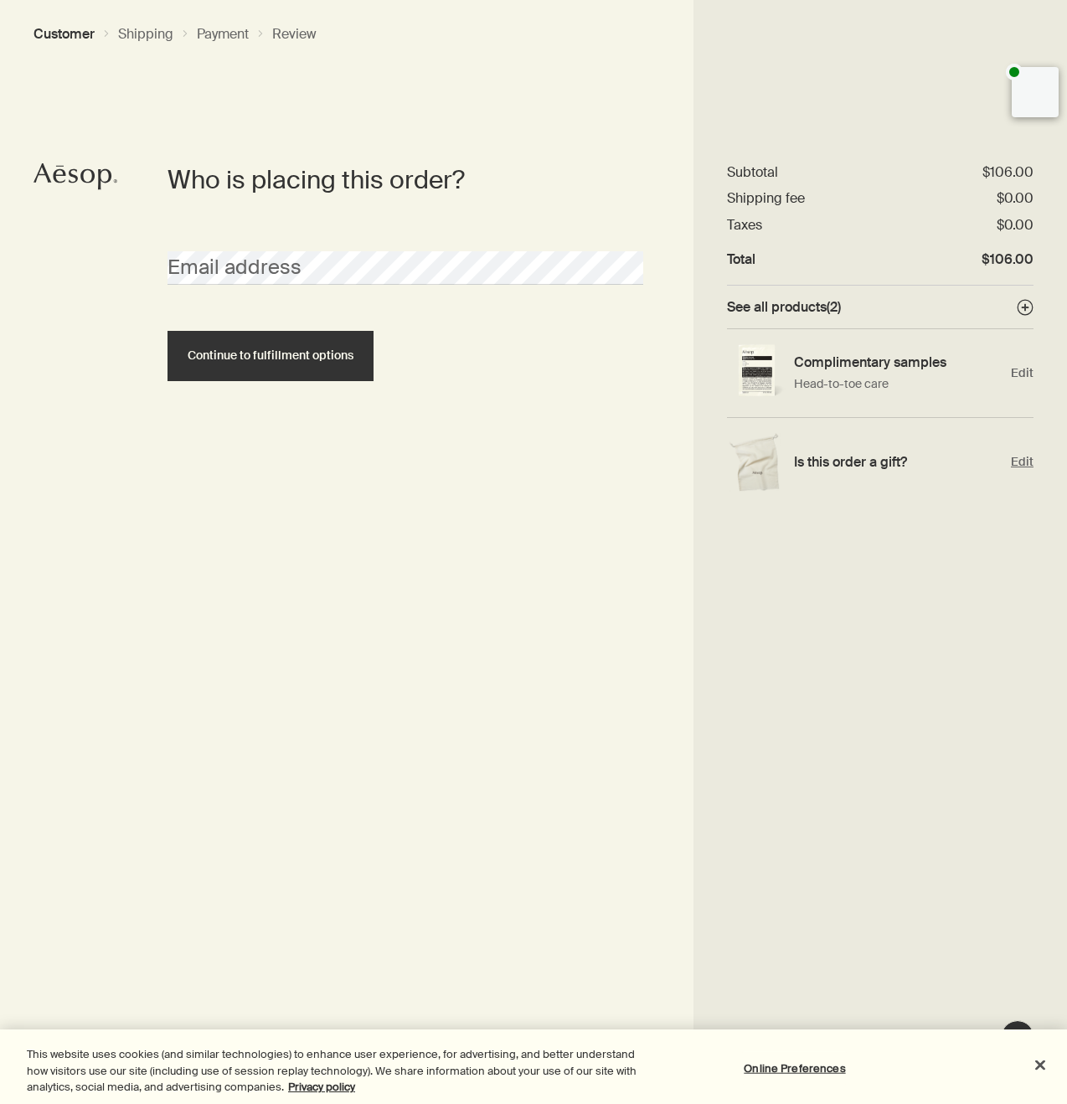
click at [1023, 464] on span "Edit" at bounding box center [1022, 462] width 23 height 16
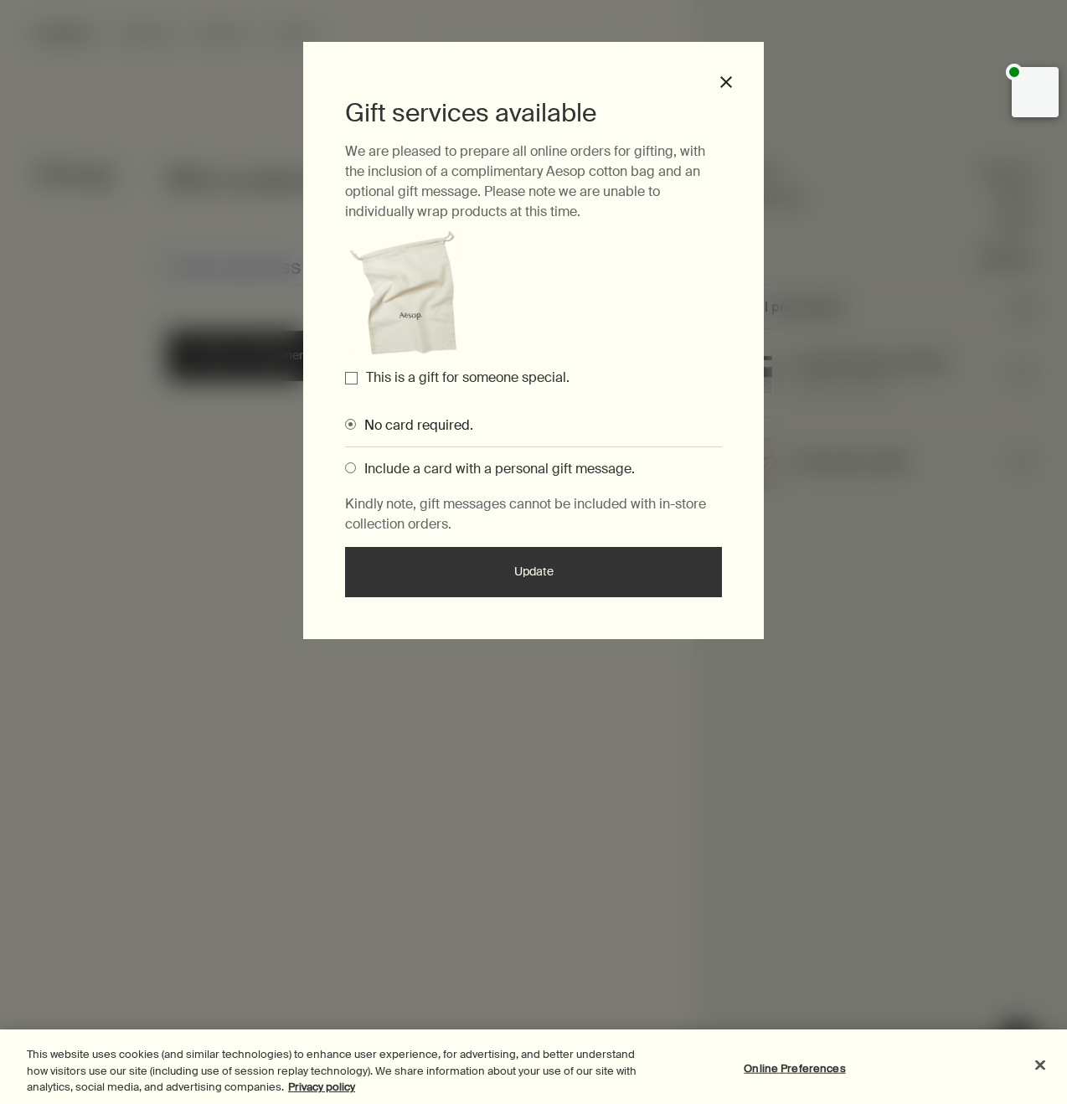
click at [476, 380] on label "This is a gift for someone special." at bounding box center [468, 378] width 204 height 18
click at [358, 380] on input "This is a gift for someone special." at bounding box center [351, 378] width 13 height 13
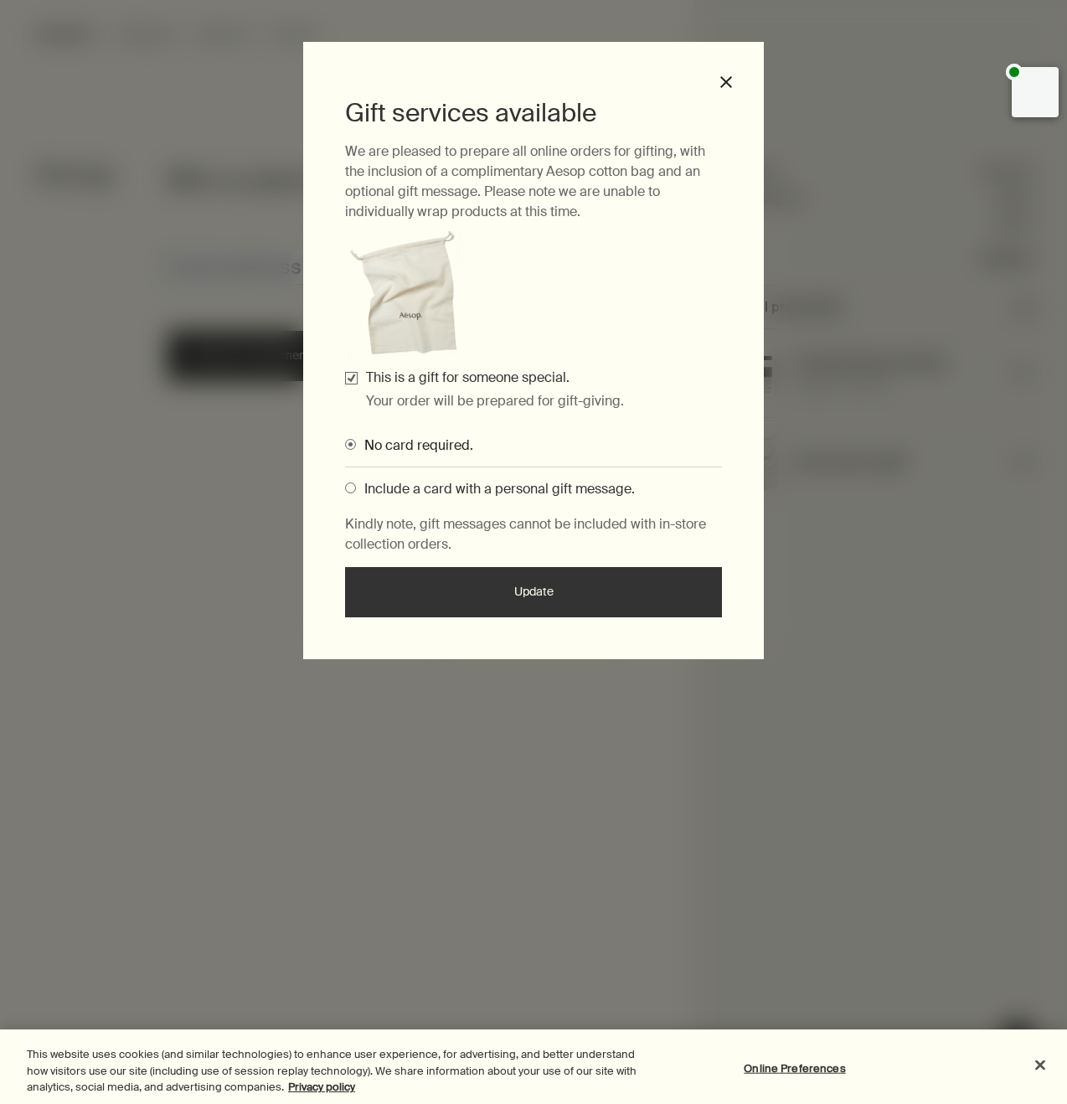
click at [457, 485] on span "Include a card with a personal gift message." at bounding box center [495, 489] width 279 height 18
click at [345, 485] on input "Include a card with a personal gift message." at bounding box center [345, 485] width 0 height 11
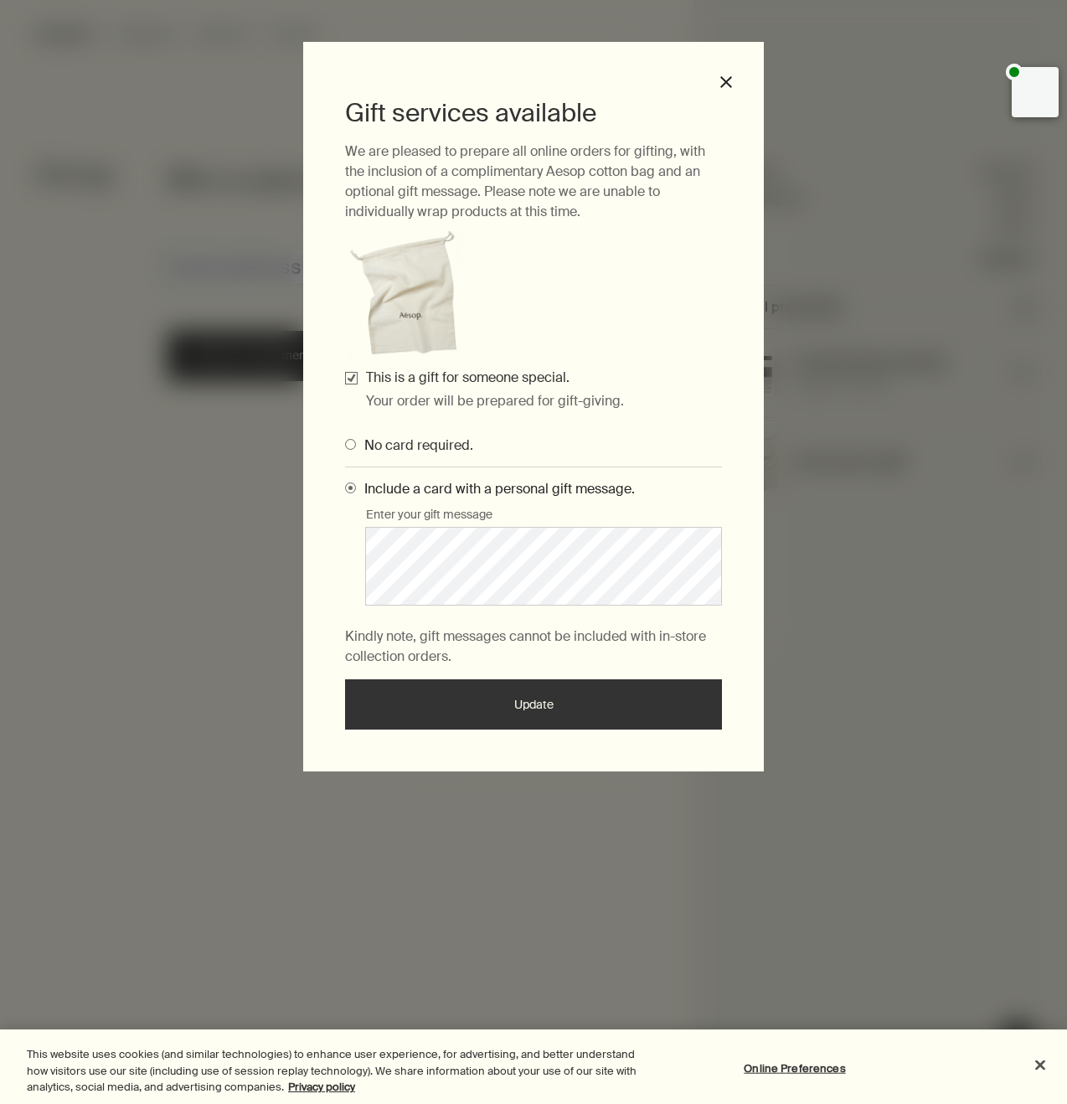
click at [500, 711] on button "Update" at bounding box center [533, 705] width 377 height 50
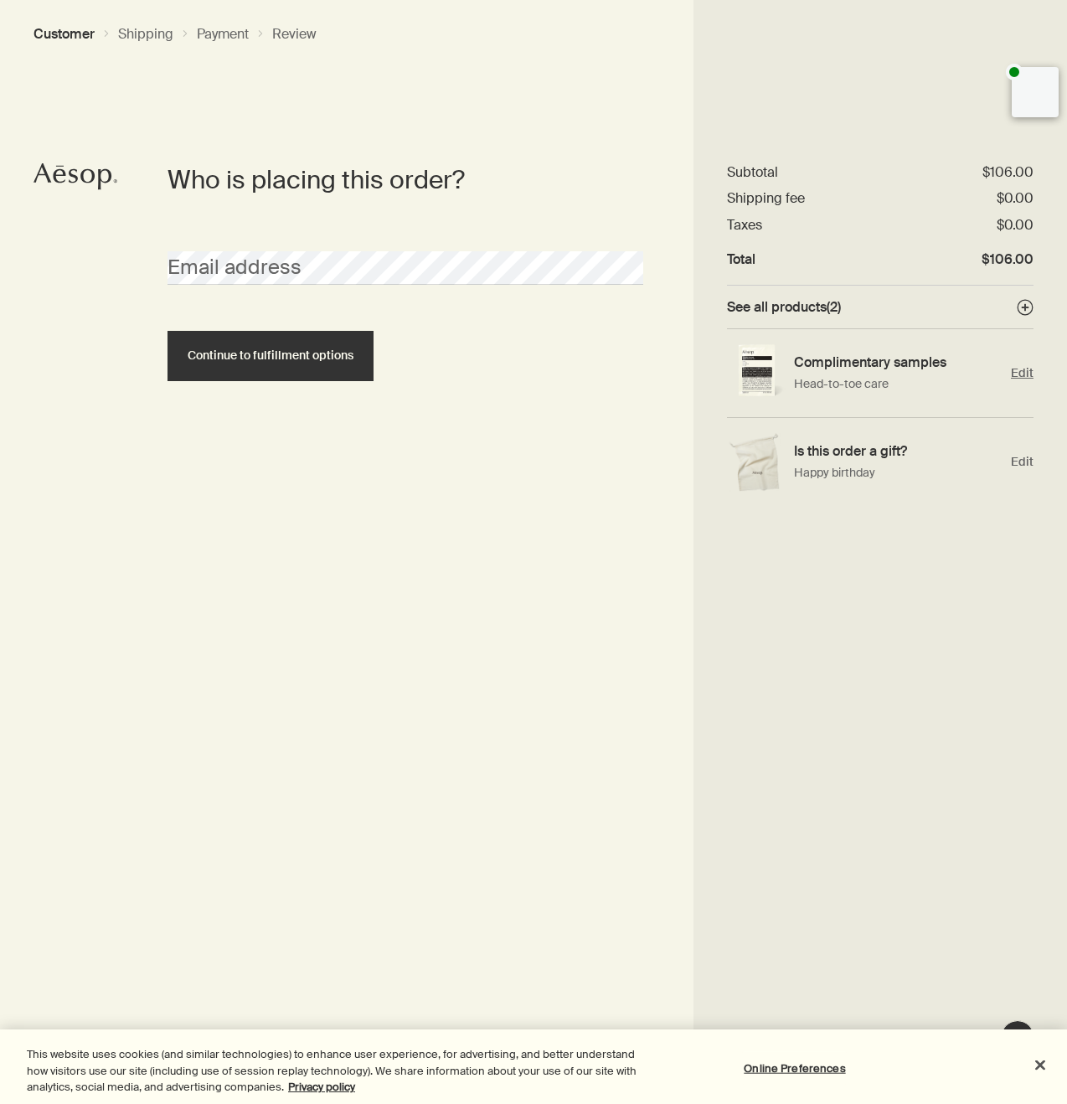
click at [1021, 371] on span "Edit" at bounding box center [1022, 373] width 23 height 16
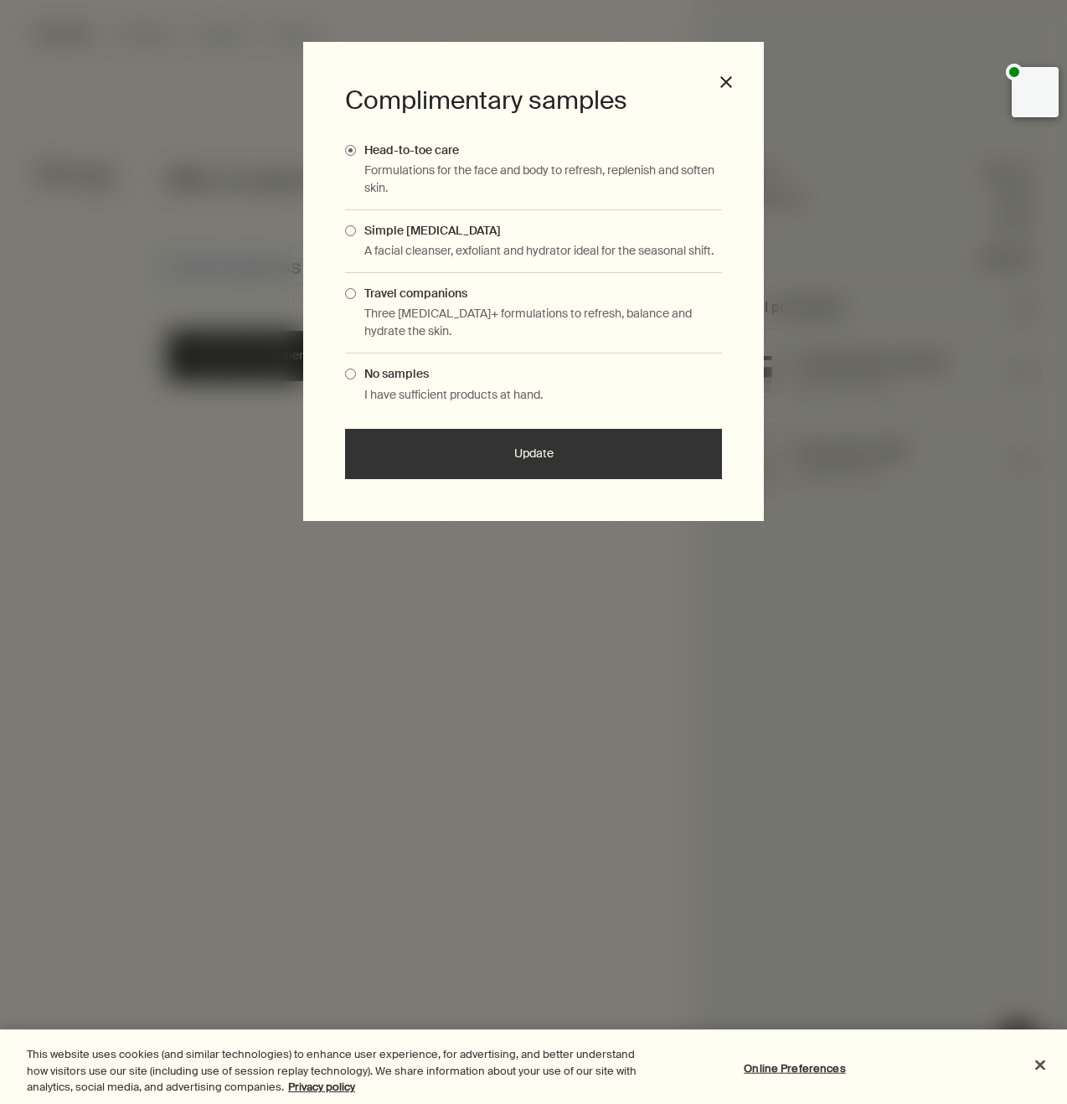
click at [354, 233] on span "Complimentary Samples Modal" at bounding box center [350, 230] width 11 height 11
click at [356, 233] on input "Simple [MEDICAL_DATA]" at bounding box center [356, 228] width 0 height 11
click at [502, 463] on button "Update" at bounding box center [533, 454] width 377 height 50
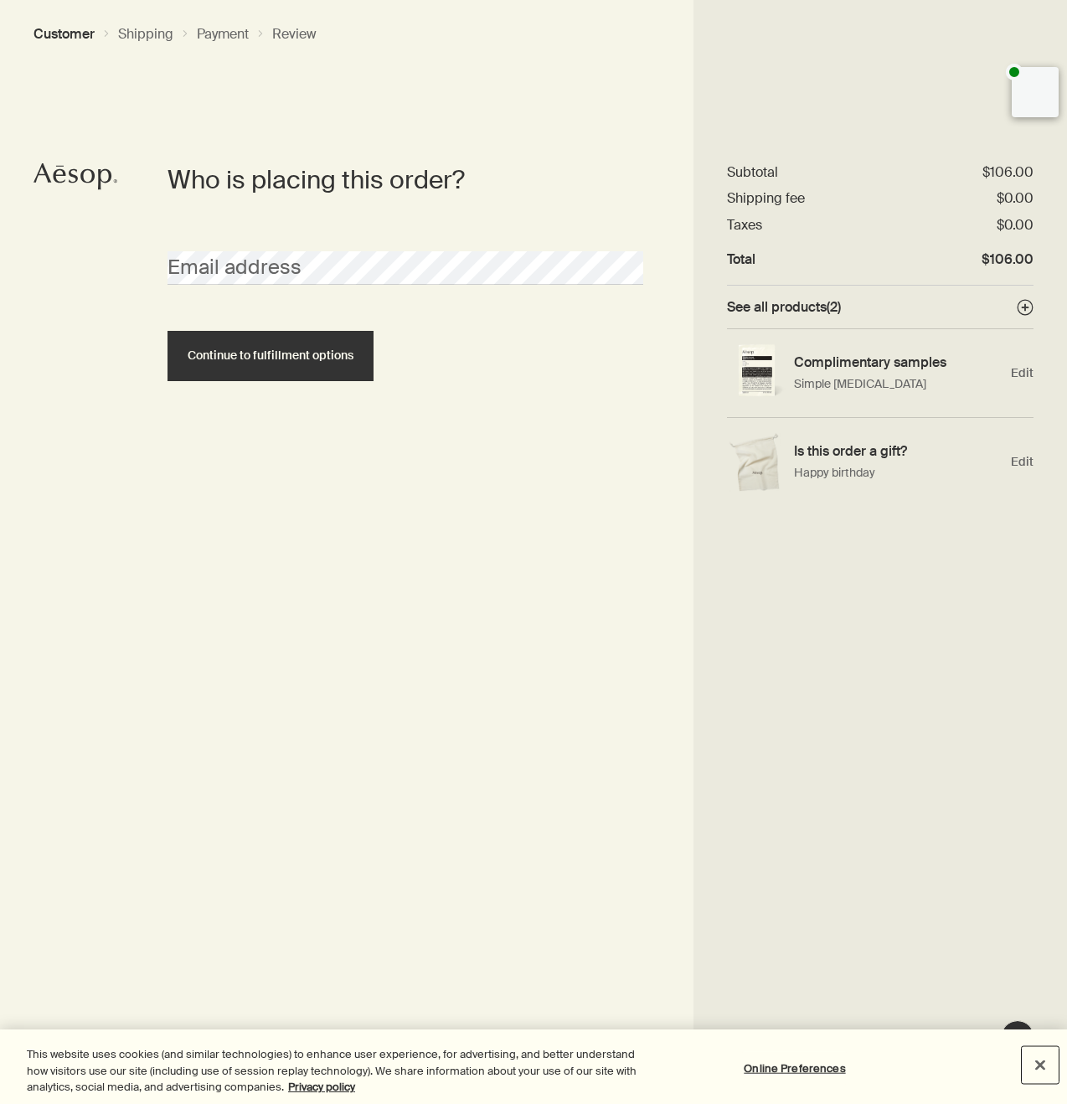
click at [1041, 1064] on button "Close" at bounding box center [1040, 1064] width 37 height 37
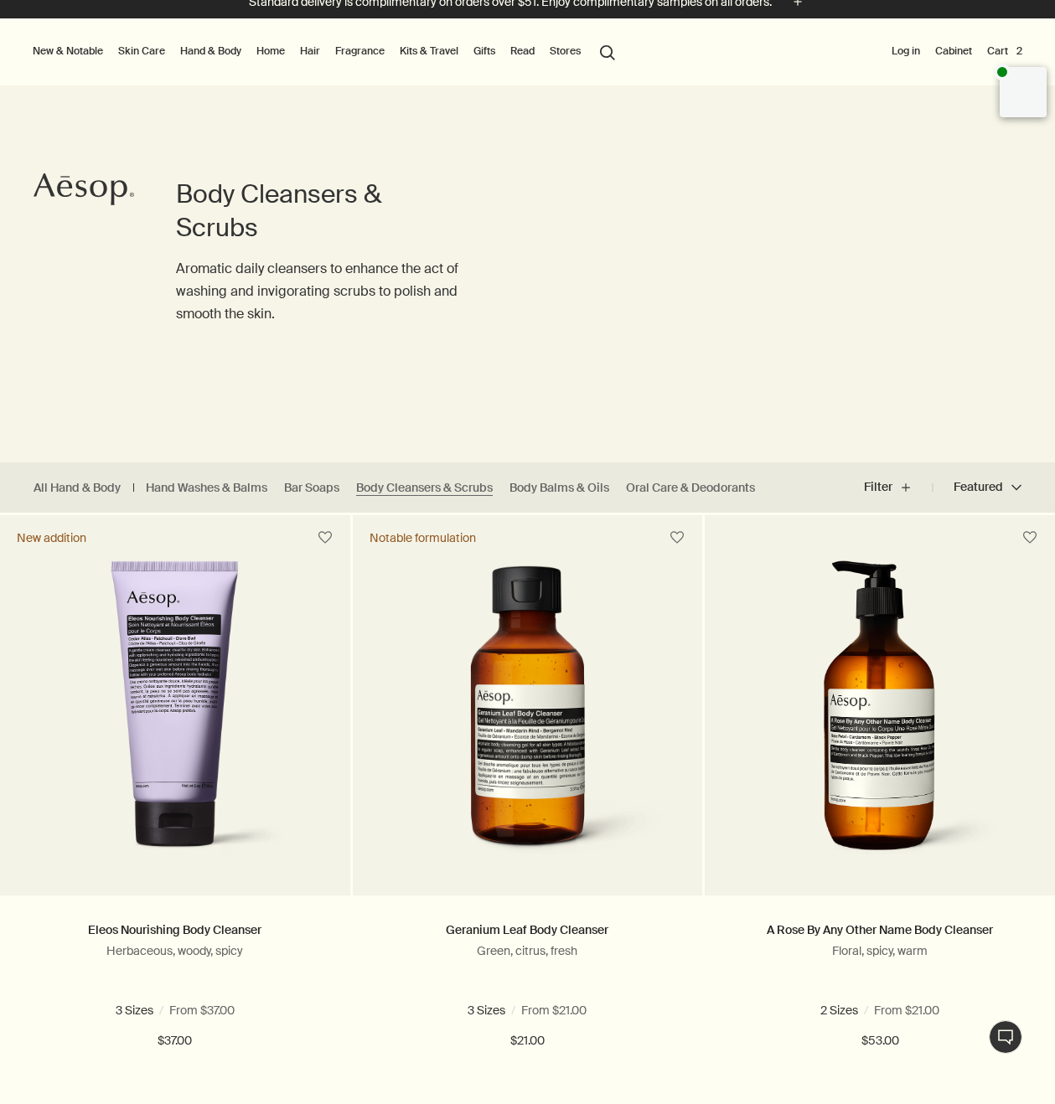
scroll to position [20, 0]
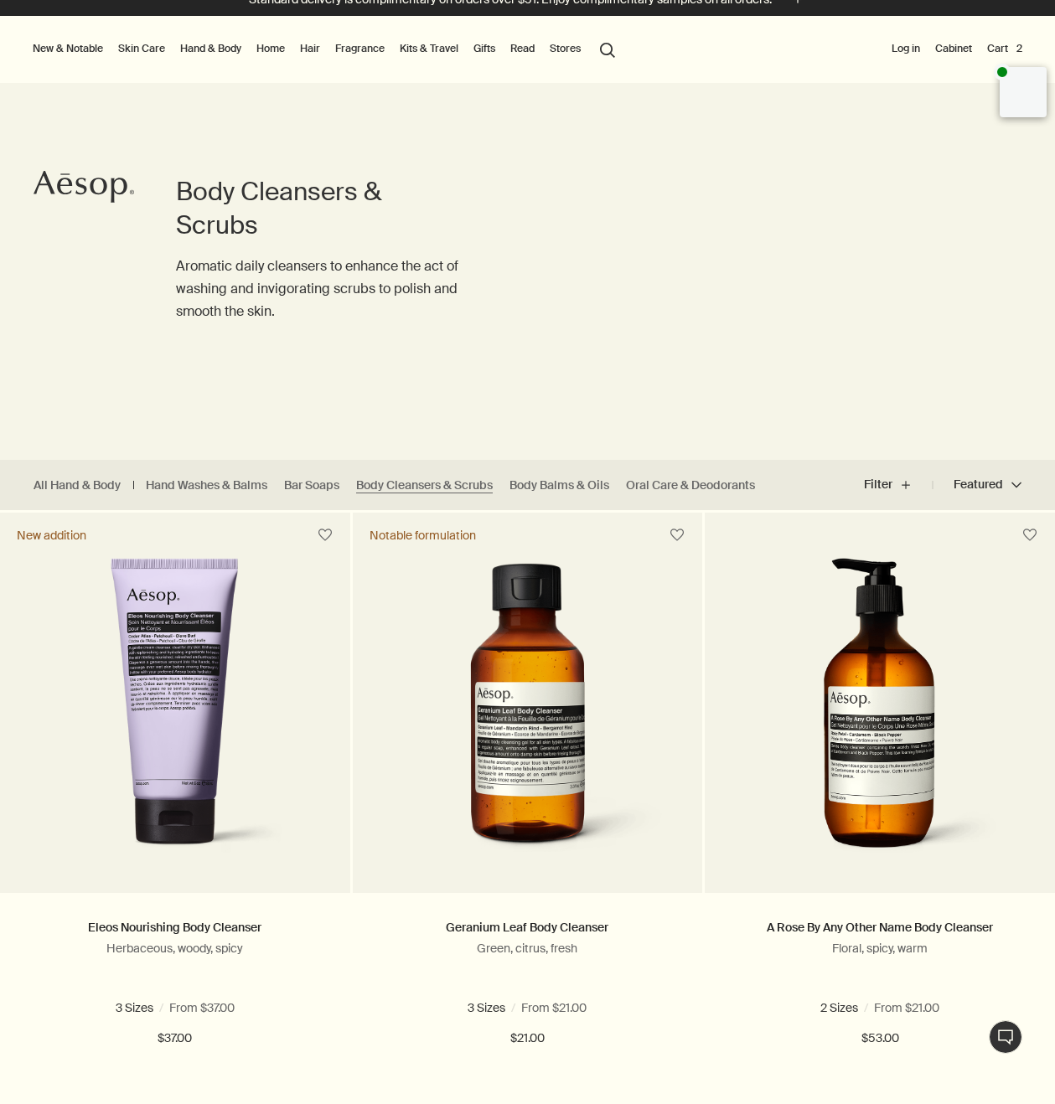
click at [1005, 48] on button "Cart 2" at bounding box center [1005, 49] width 42 height 20
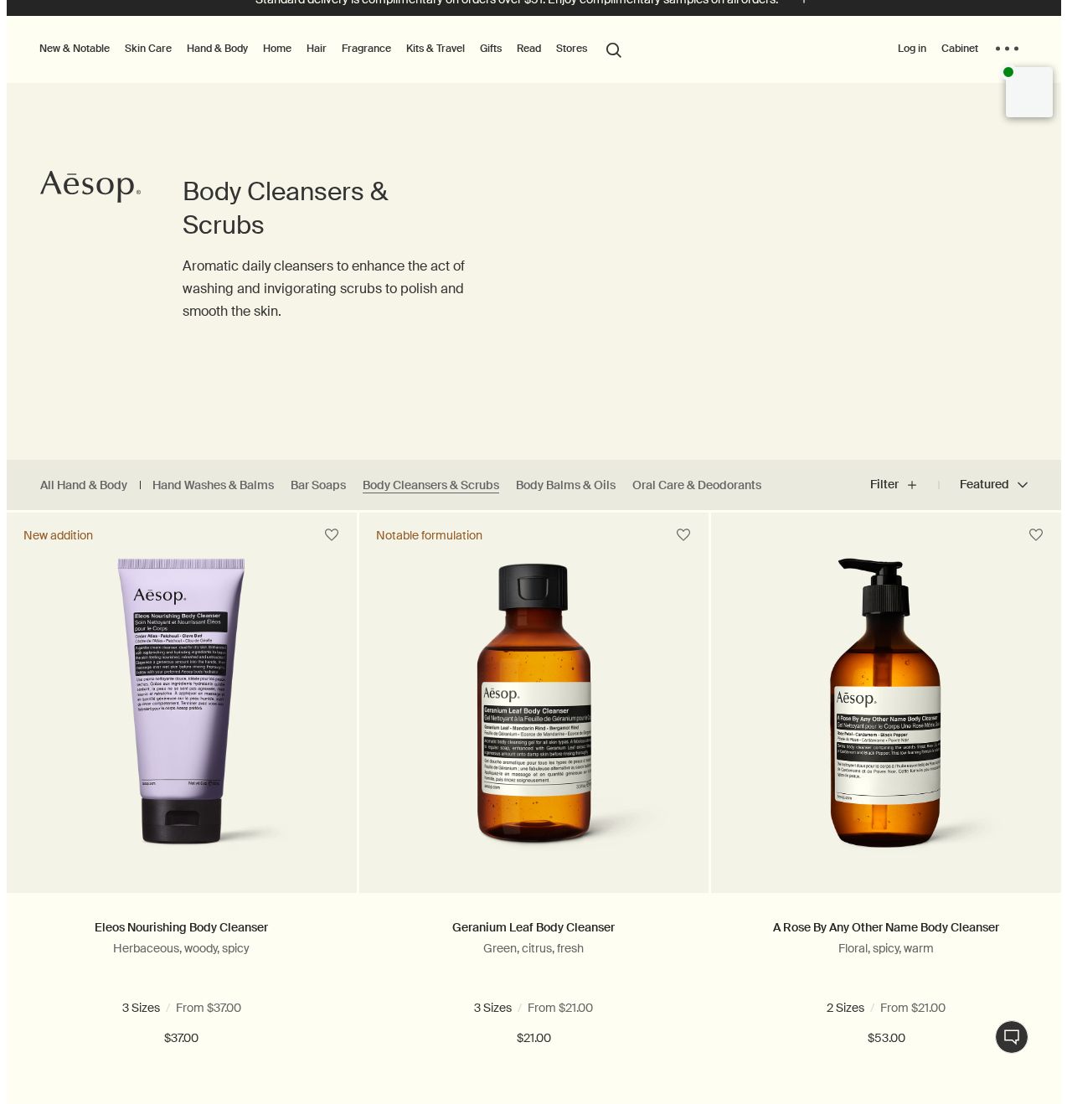
scroll to position [0, 0]
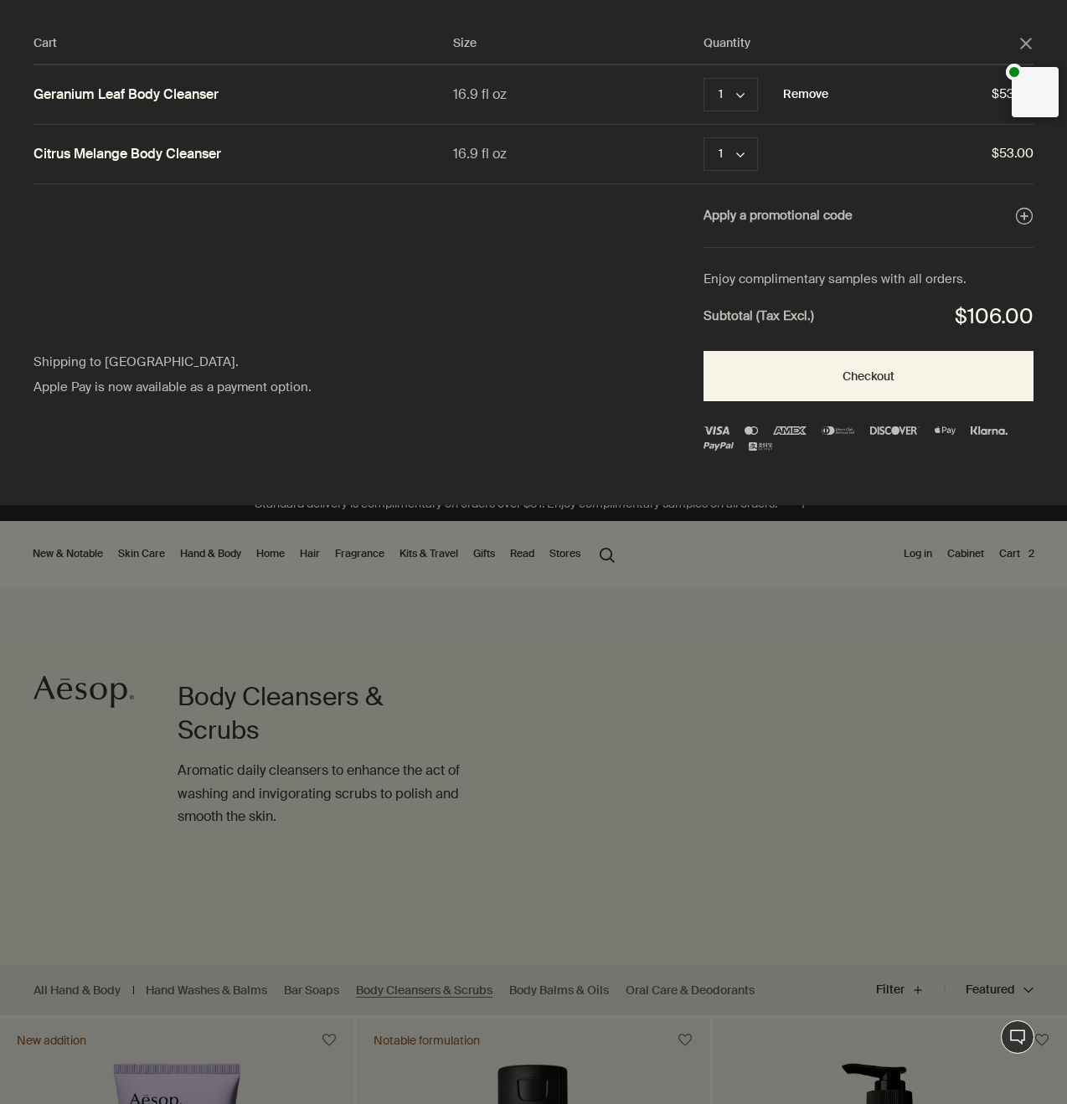
click at [808, 94] on button "Remove" at bounding box center [805, 95] width 45 height 20
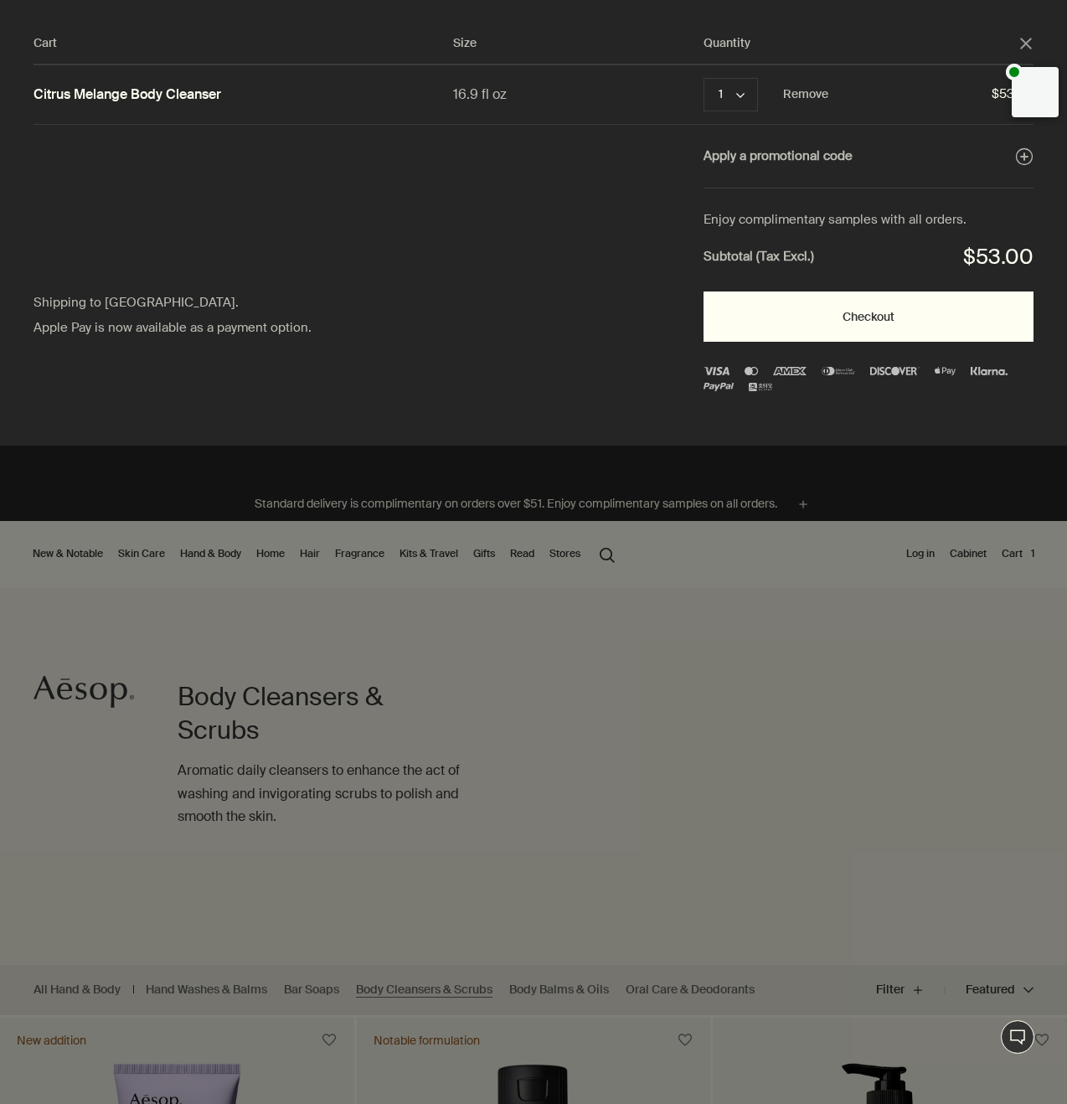
click at [852, 321] on button "Checkout" at bounding box center [869, 317] width 330 height 50
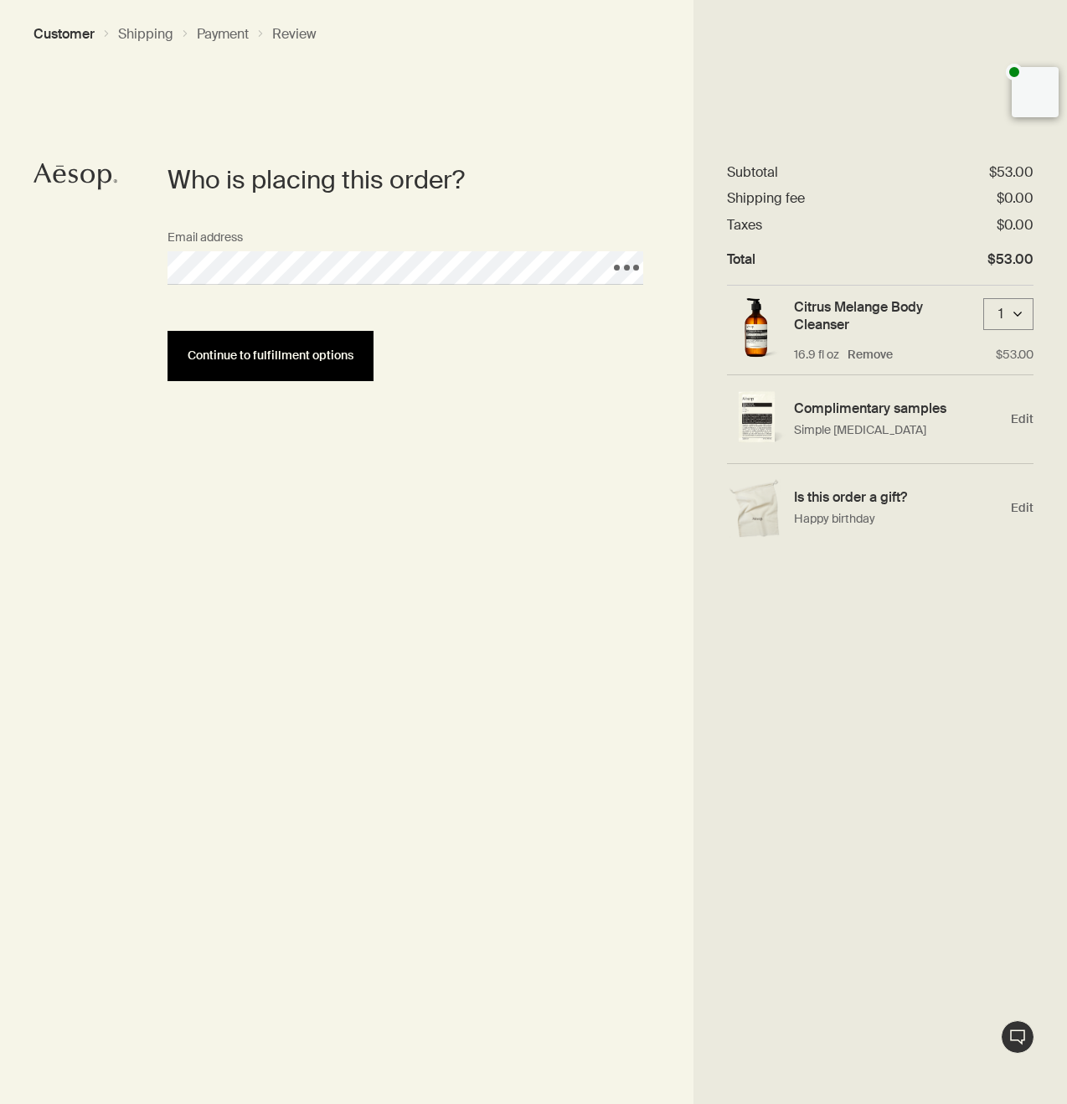
click at [256, 364] on button "Continue to fulfillment options" at bounding box center [271, 356] width 206 height 50
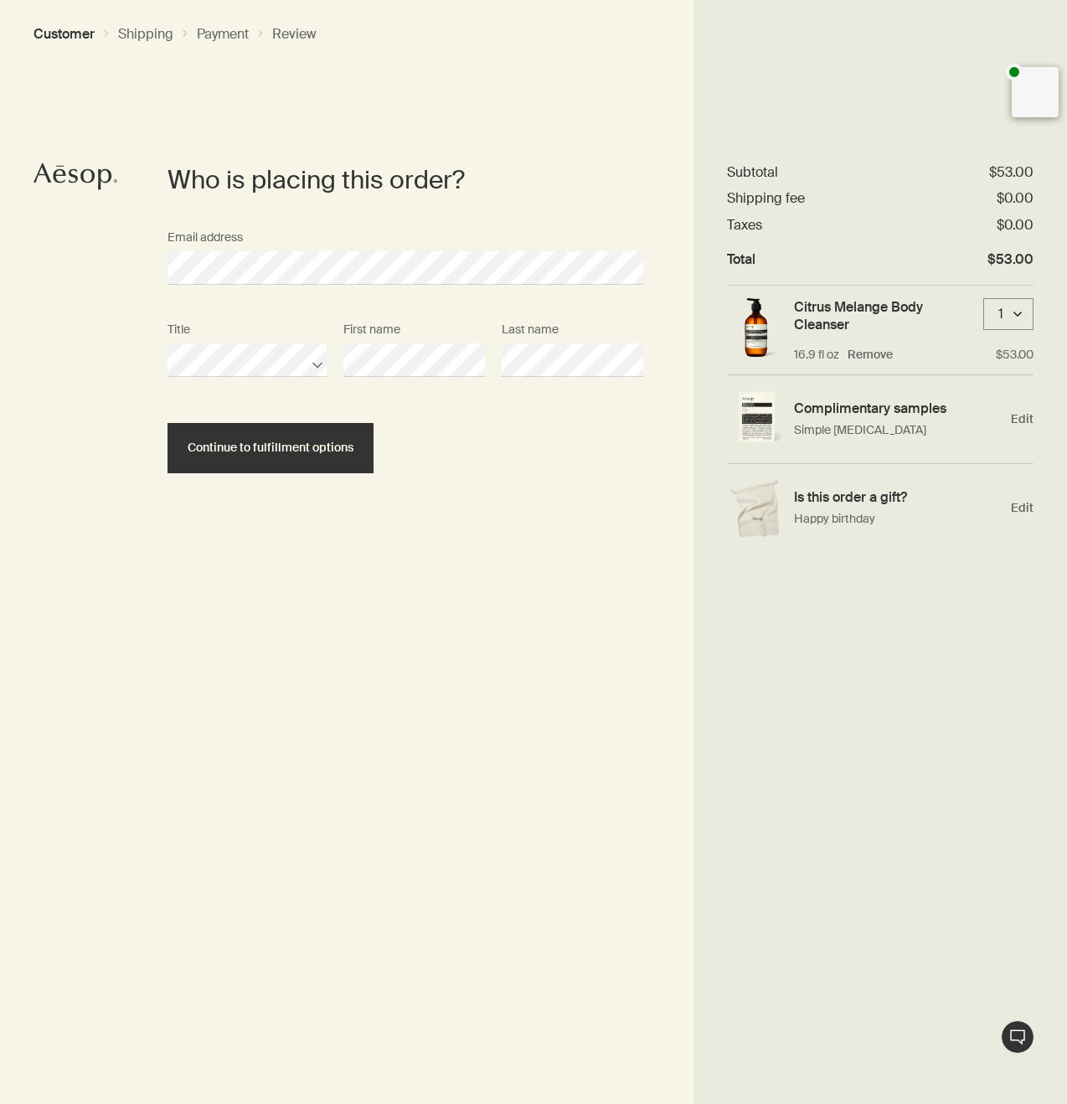
click at [382, 516] on section "Who is placing this order? Email address Title First name Last name Continue to…" at bounding box center [405, 633] width 576 height 941
click at [272, 452] on span "Continue to fulfillment options" at bounding box center [271, 448] width 166 height 13
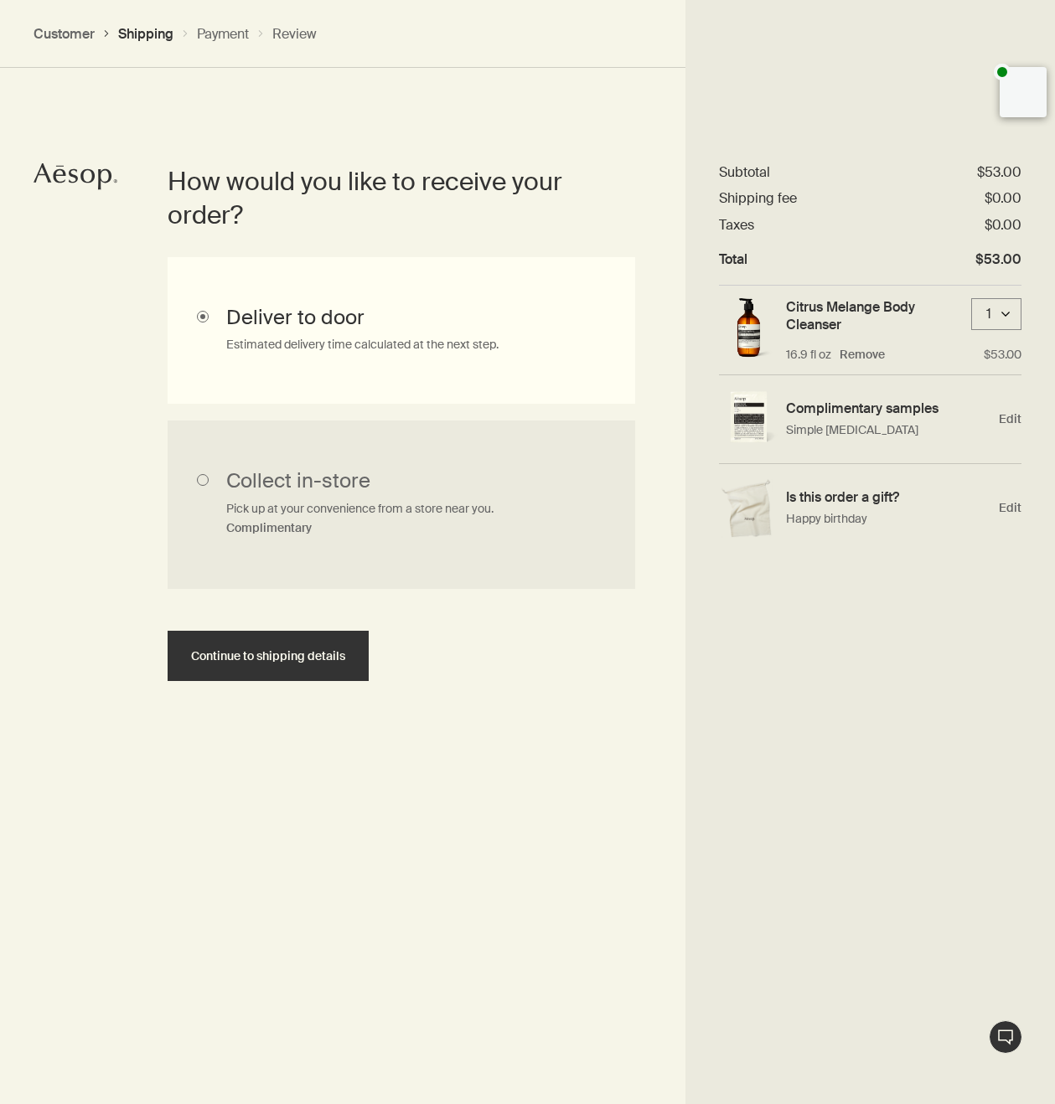
scroll to position [375, 0]
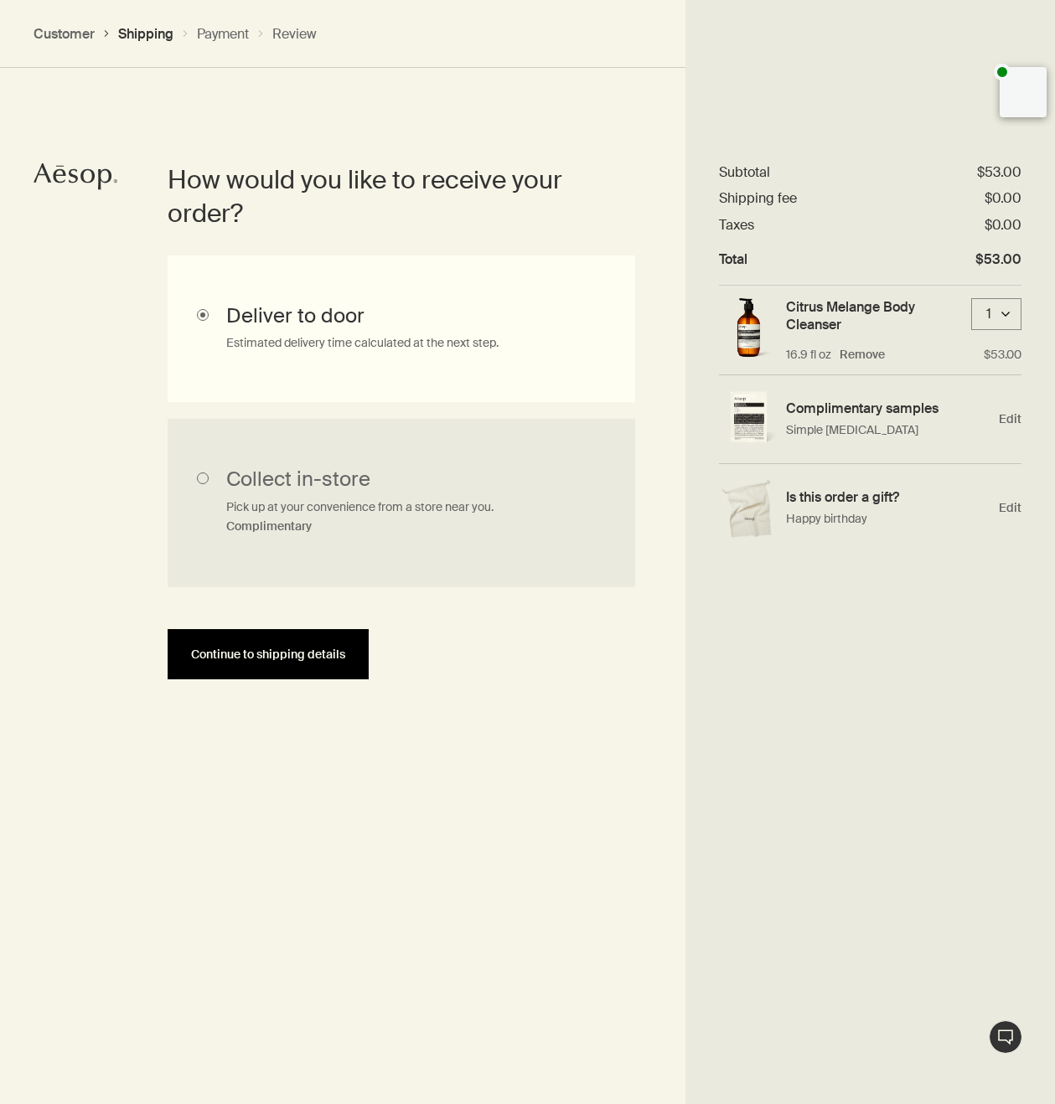
click at [271, 660] on span "Continue to shipping details" at bounding box center [268, 655] width 154 height 13
select select "US"
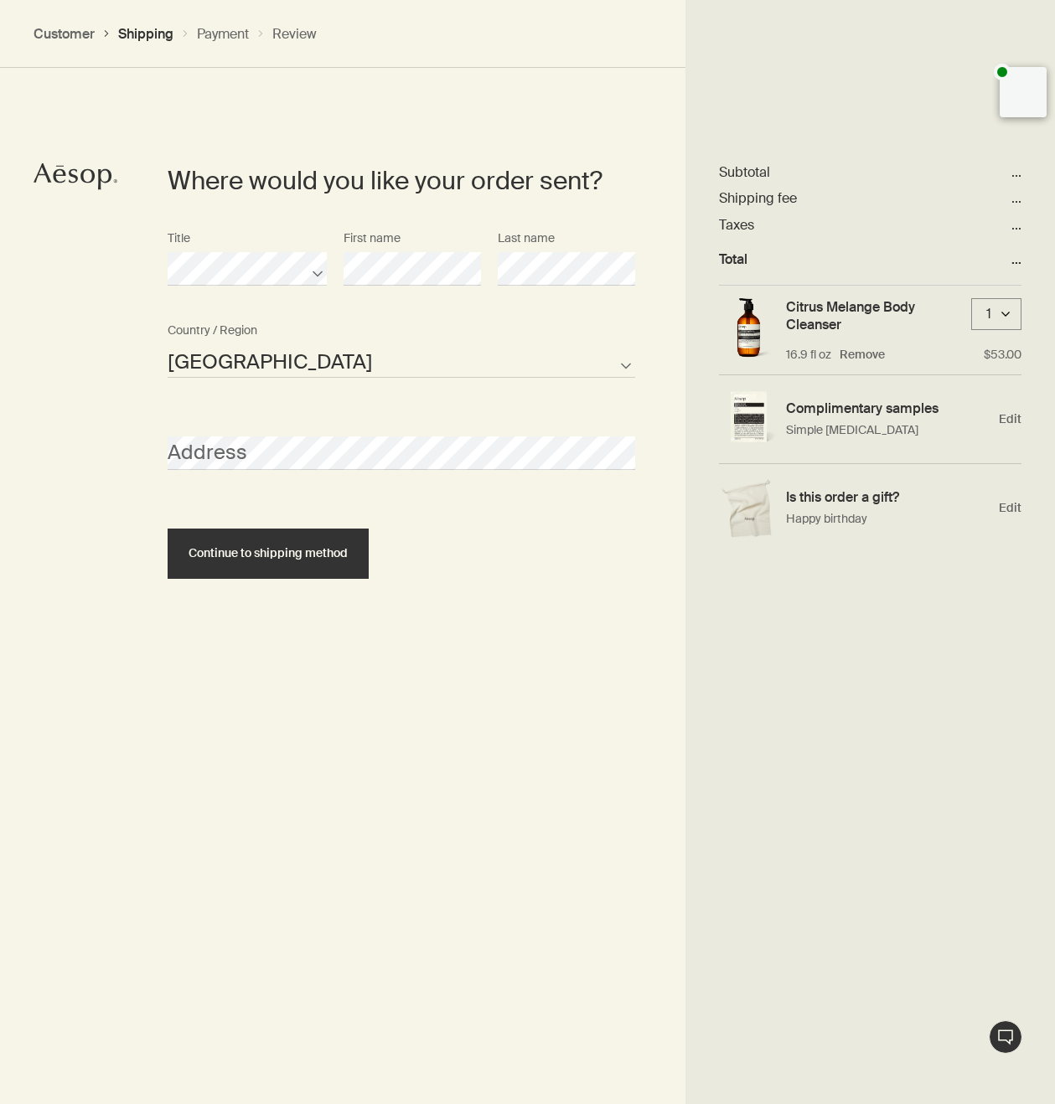
scroll to position [725, 0]
select select "US"
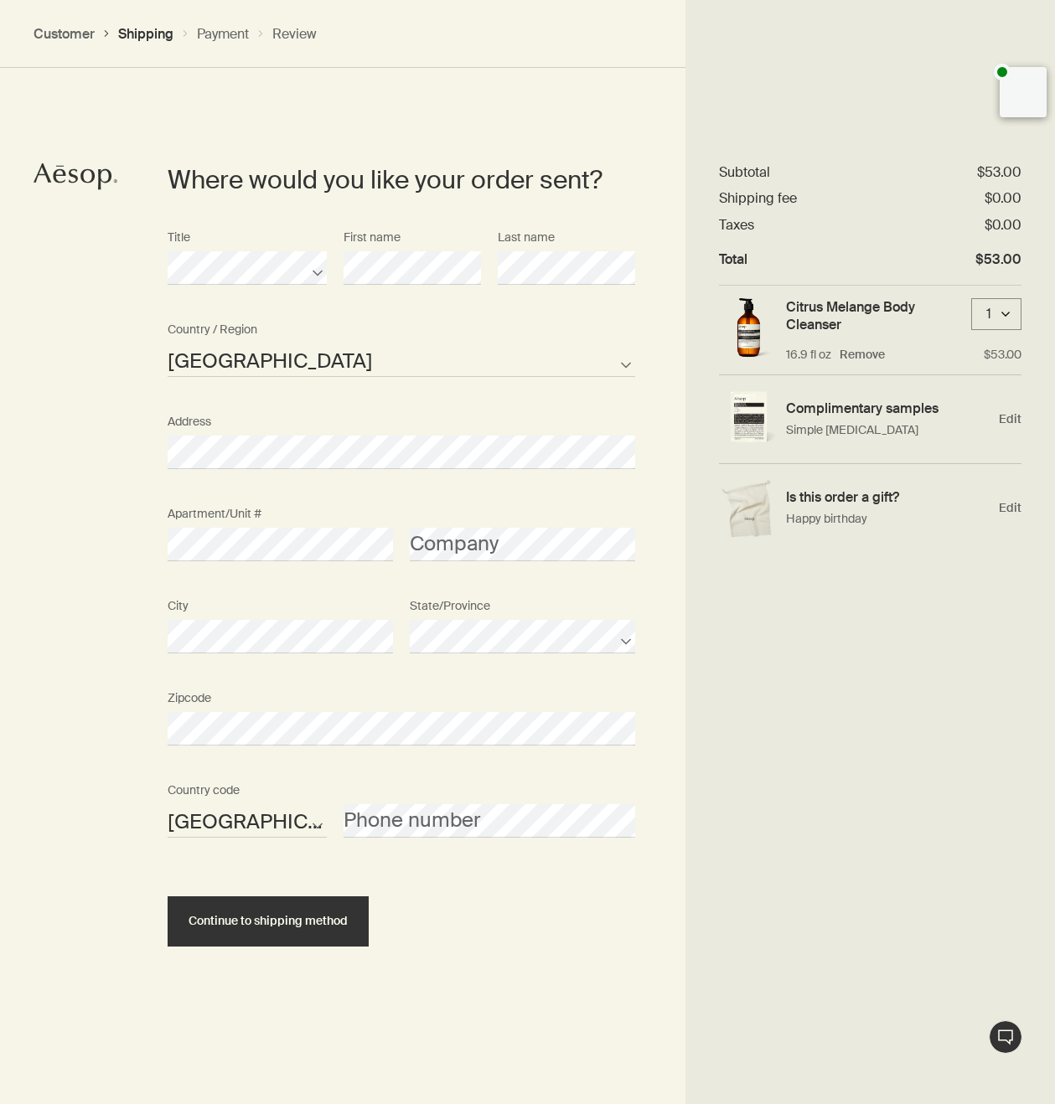
click at [106, 522] on div "Where would you like your order sent? Title First name Last name United States …" at bounding box center [527, 604] width 1055 height 1104
click at [257, 929] on button "Continue to shipping method" at bounding box center [268, 922] width 201 height 50
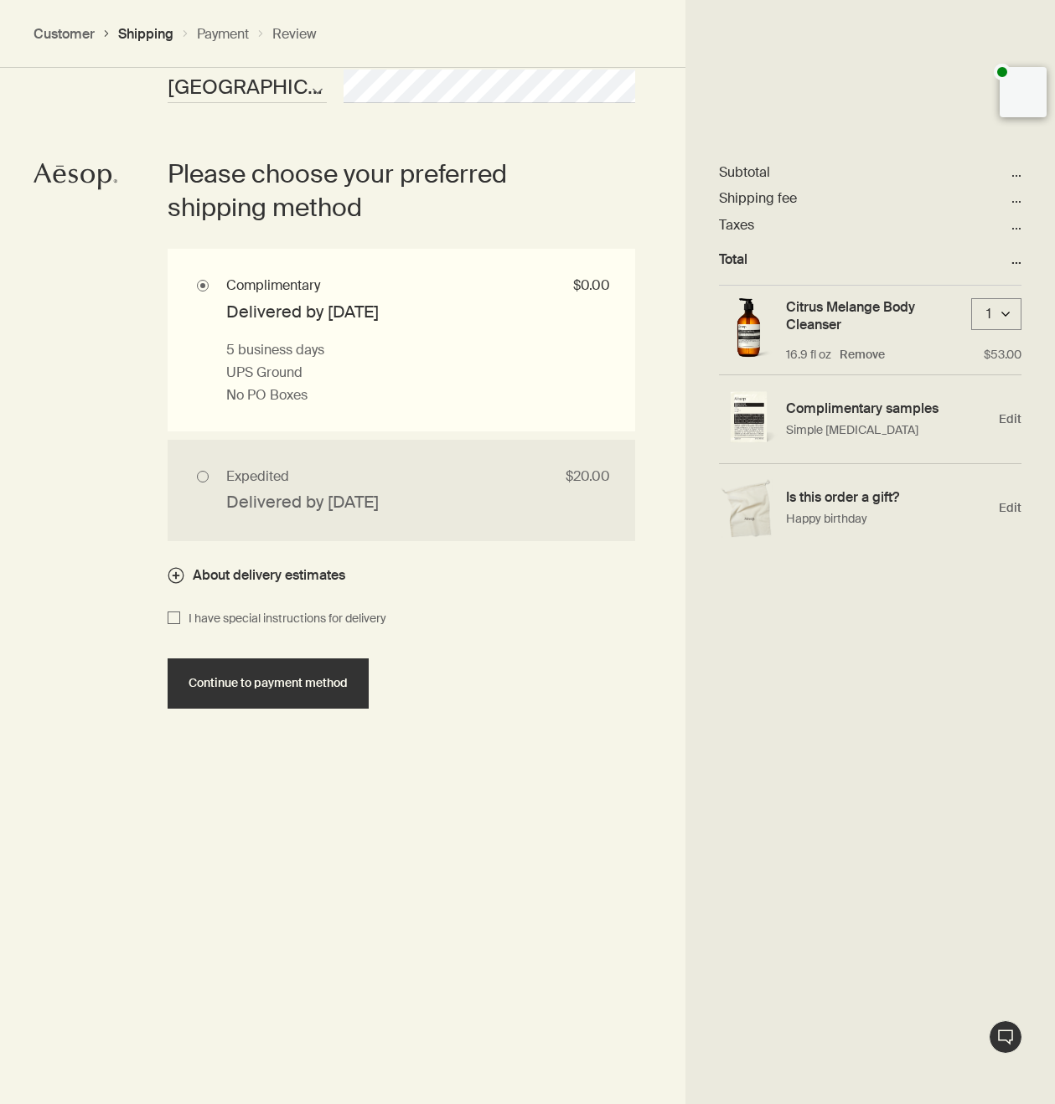
scroll to position [1460, 0]
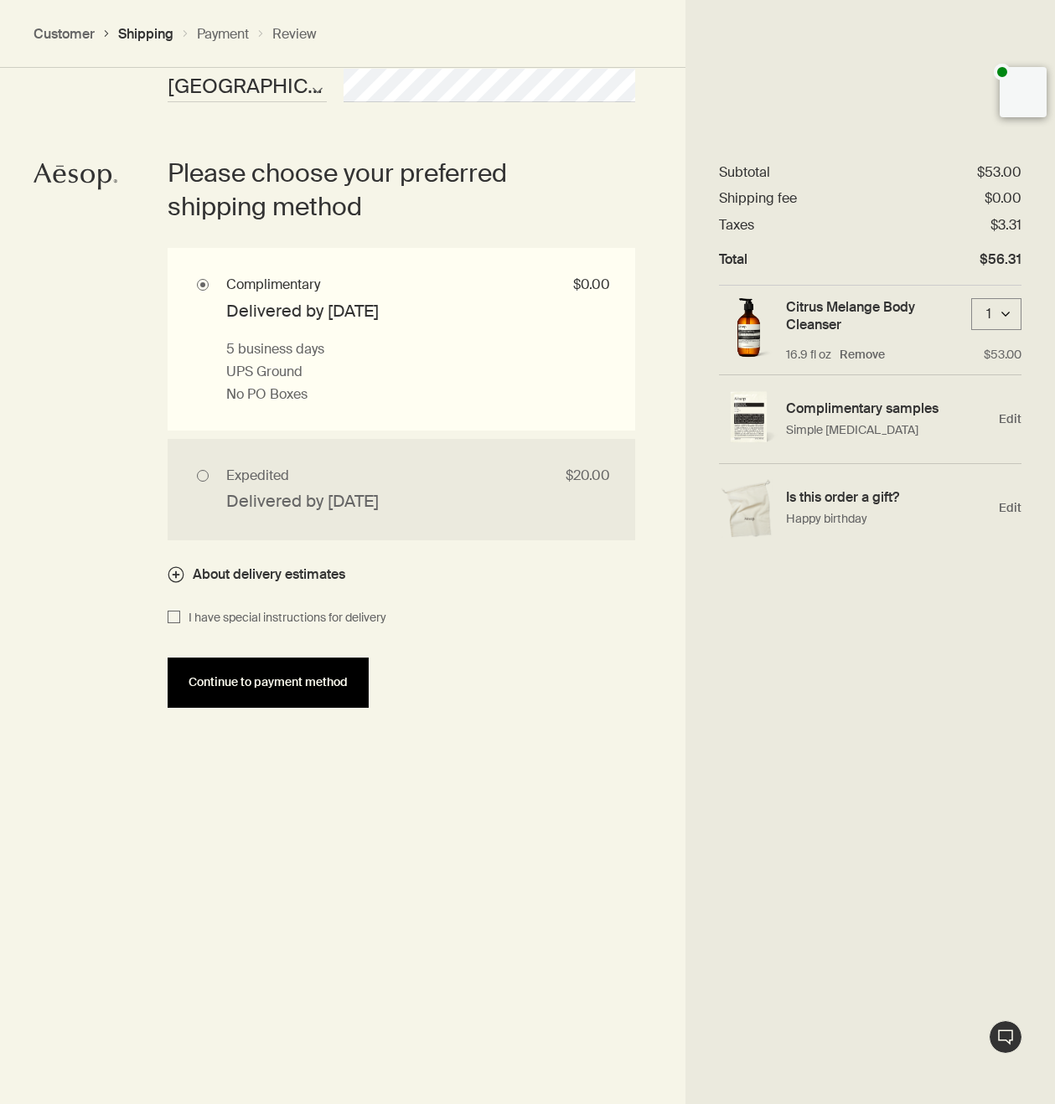
click at [266, 683] on span "Continue to payment method" at bounding box center [268, 682] width 159 height 13
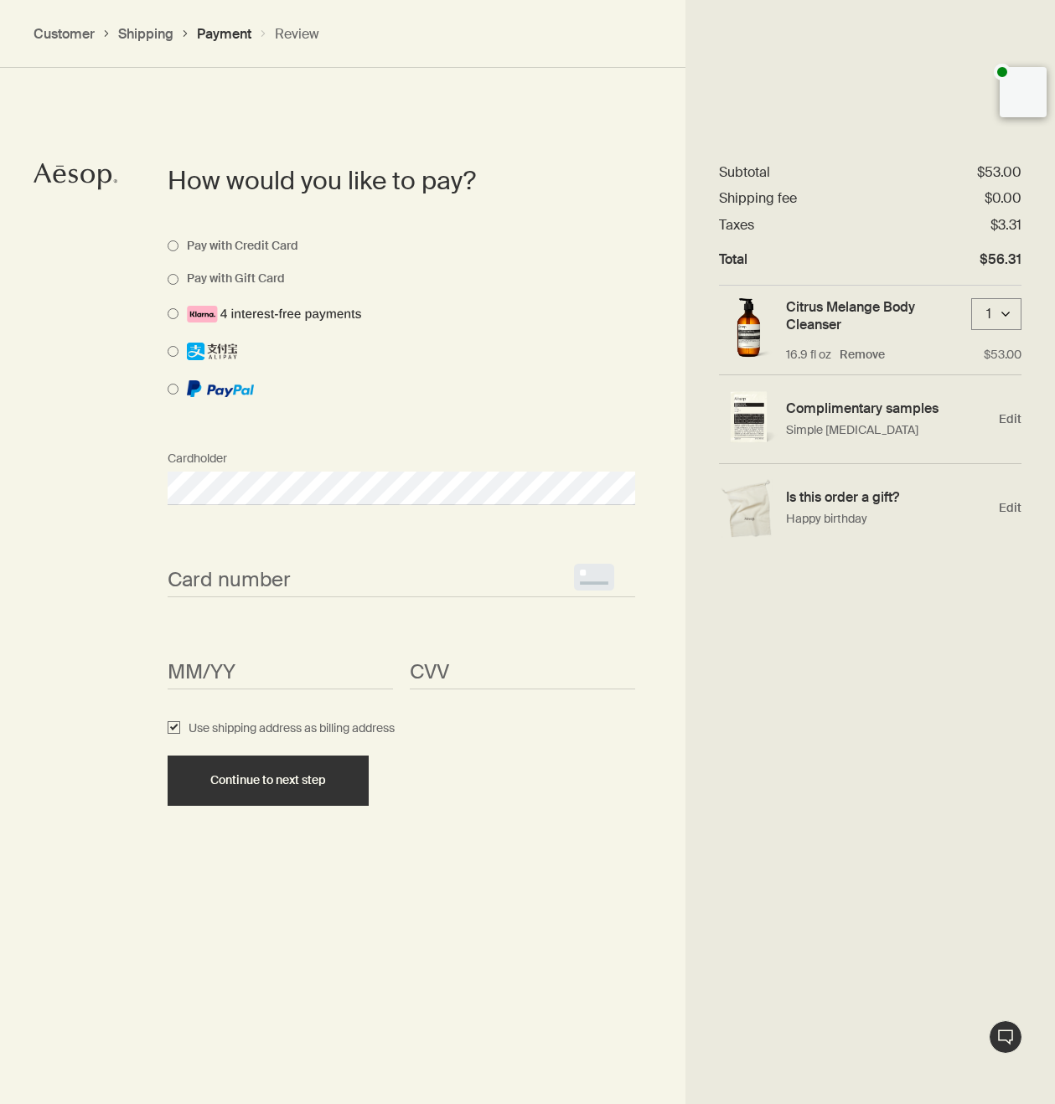
scroll to position [1249, 0]
click at [511, 800] on div "Continue to next step" at bounding box center [401, 780] width 484 height 50
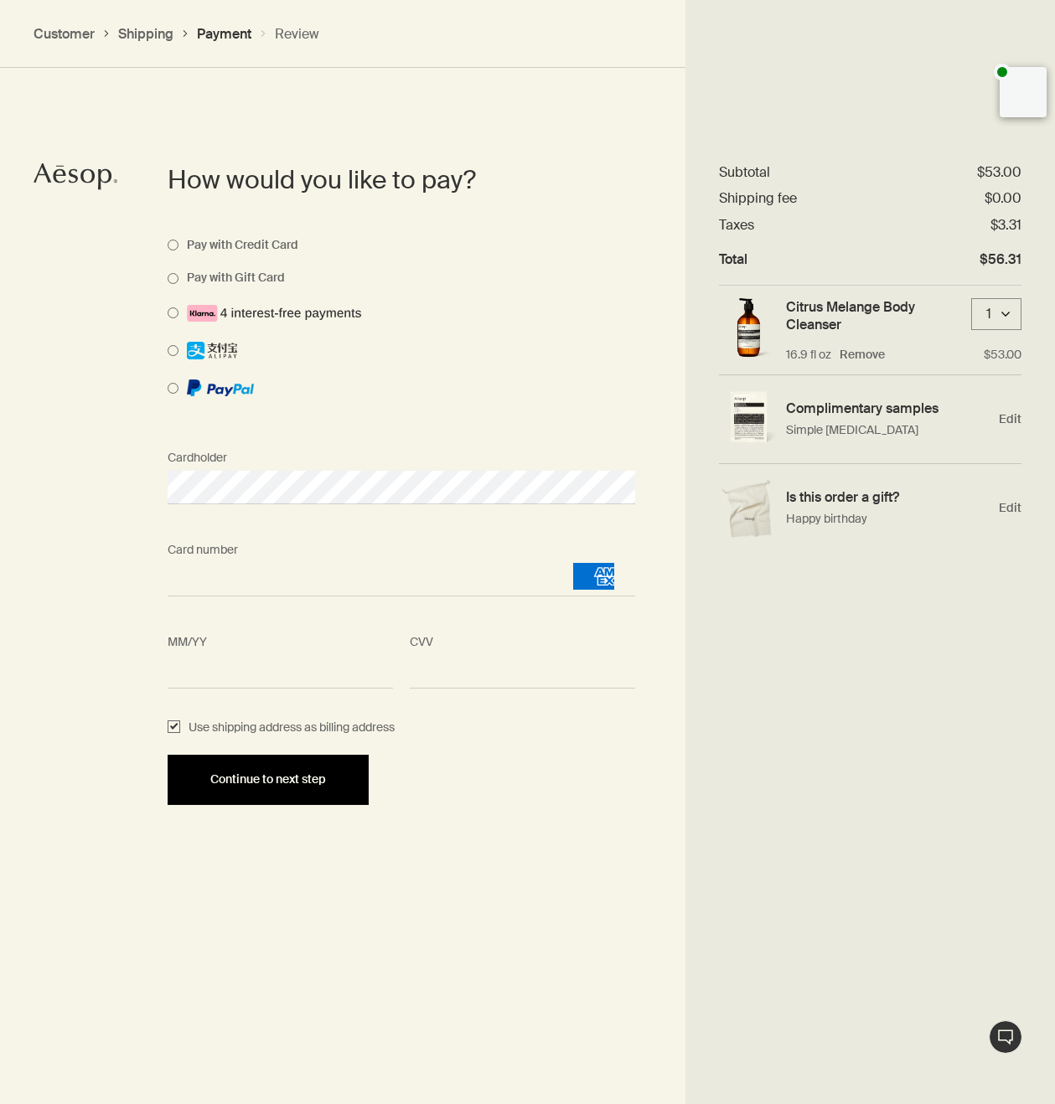
click at [276, 784] on span "Continue to next step" at bounding box center [268, 779] width 116 height 13
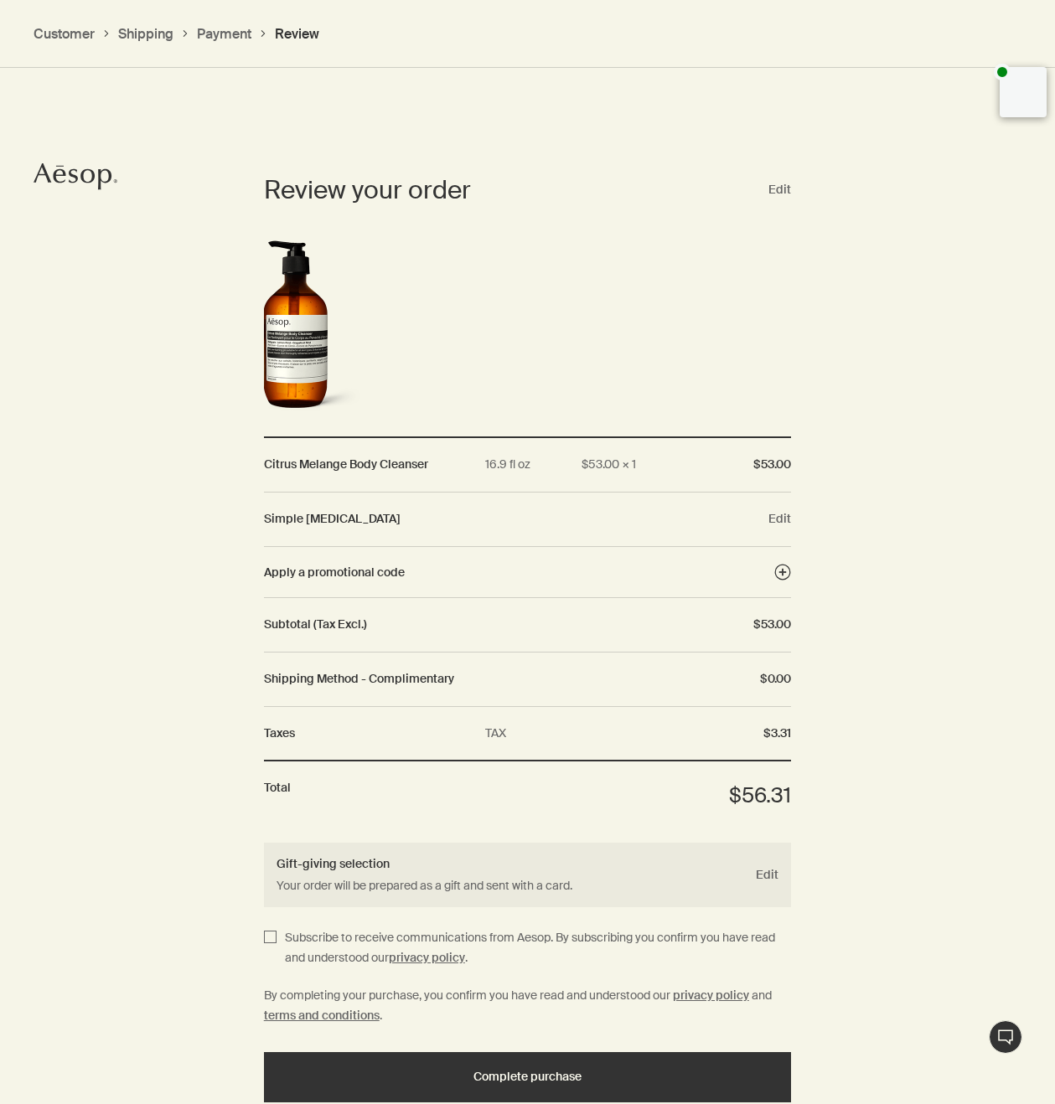
scroll to position [1565, 0]
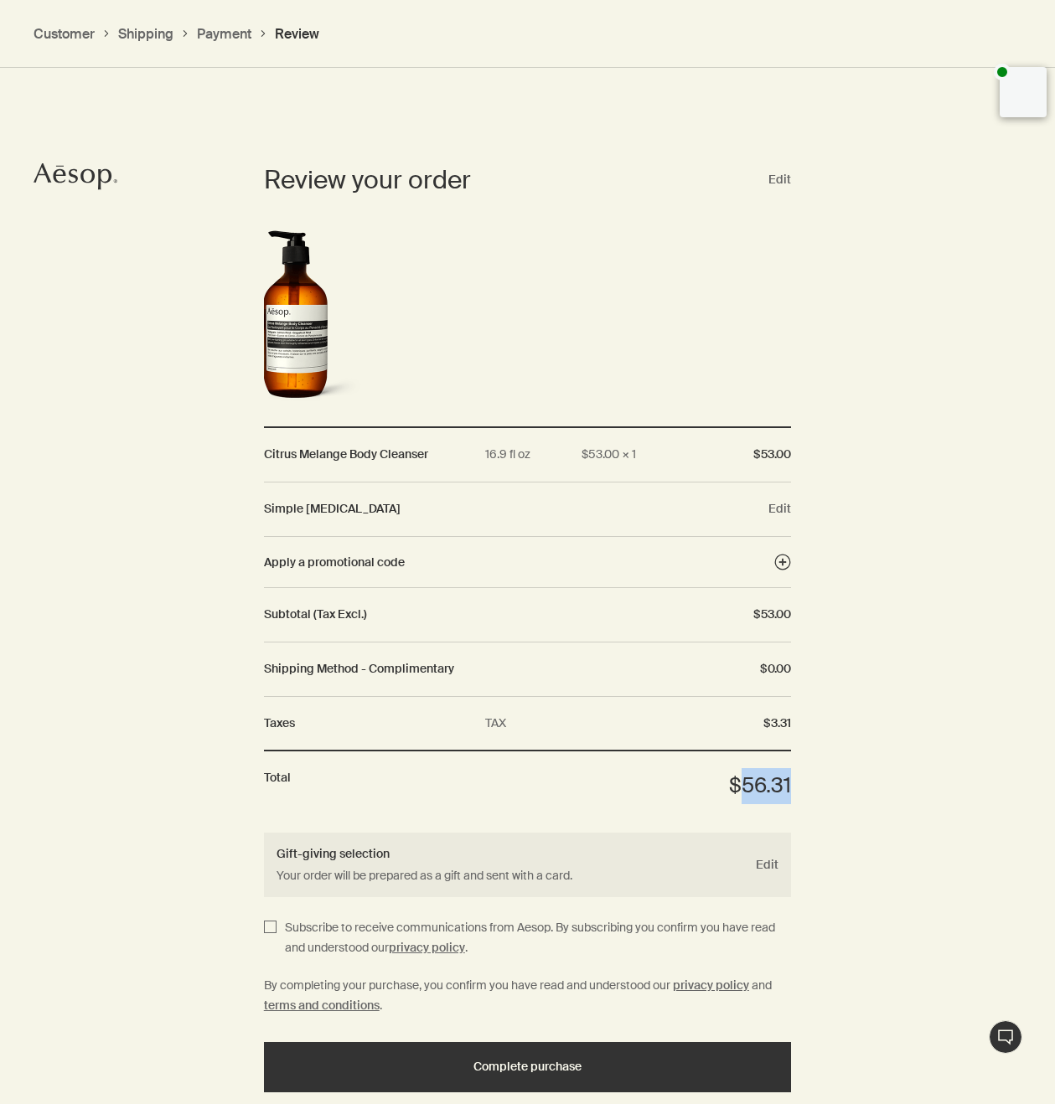
drag, startPoint x: 742, startPoint y: 783, endPoint x: 792, endPoint y: 783, distance: 50.3
click at [792, 783] on div "Review your order Edit Citrus Melange Body Cleanser 16.9 fl oz $53.00 × 1 $53.0…" at bounding box center [527, 481] width 1055 height 858
click at [759, 792] on dd "$56.31" at bounding box center [751, 786] width 79 height 36
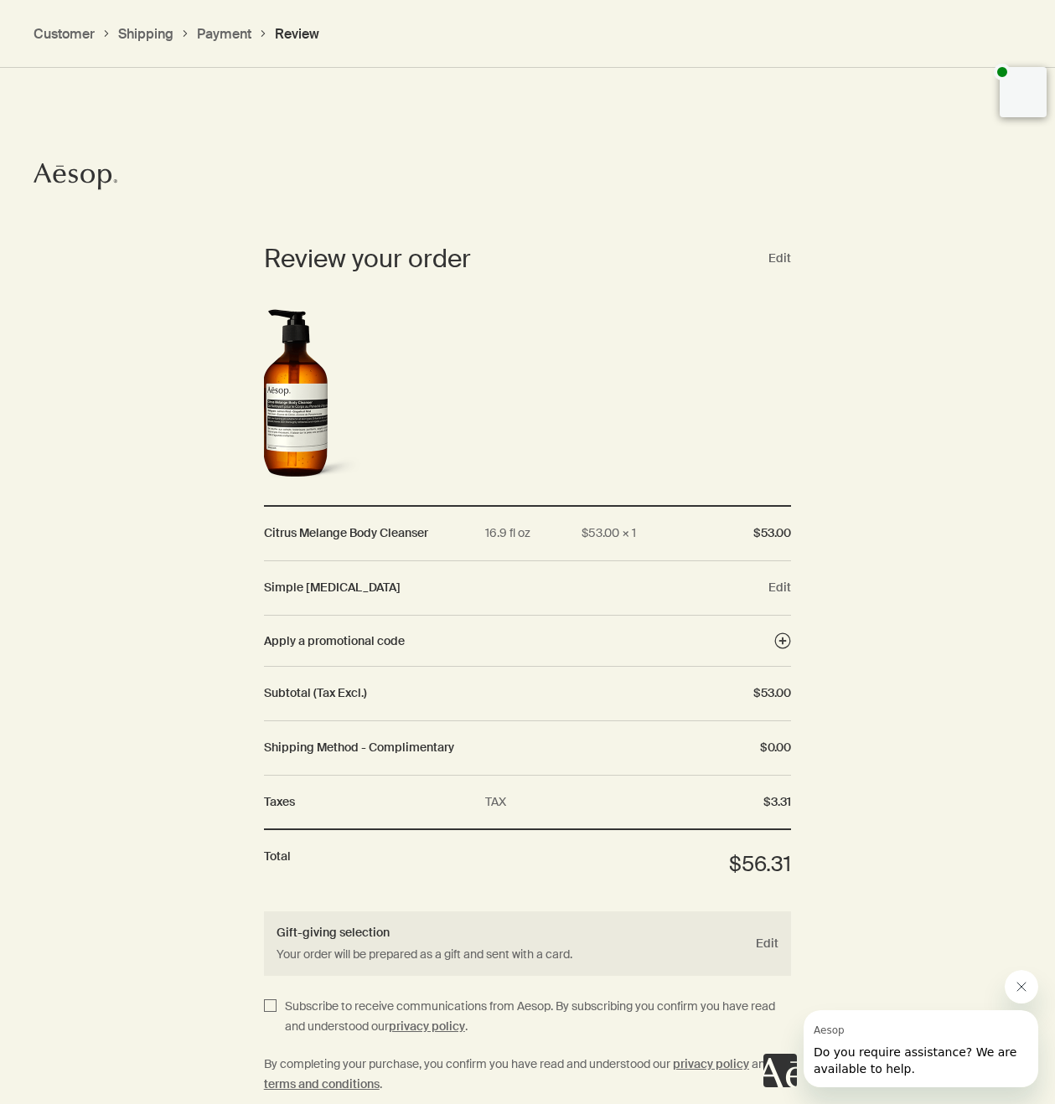
scroll to position [1665, 0]
